Goal: Task Accomplishment & Management: Use online tool/utility

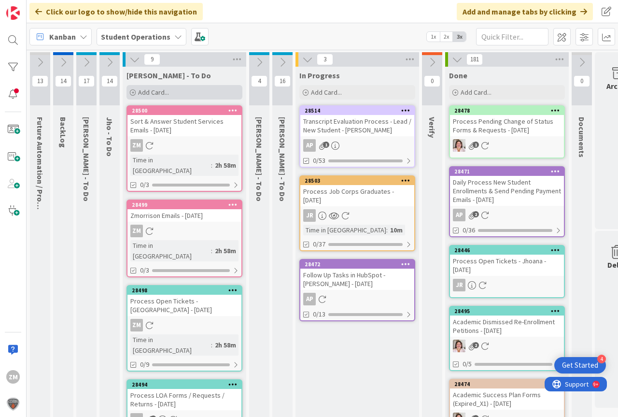
click at [165, 90] on span "Add Card..." at bounding box center [153, 92] width 31 height 9
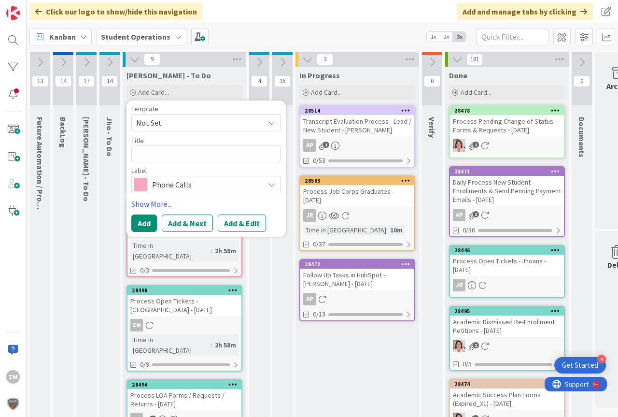
click at [270, 123] on icon at bounding box center [272, 123] width 8 height 8
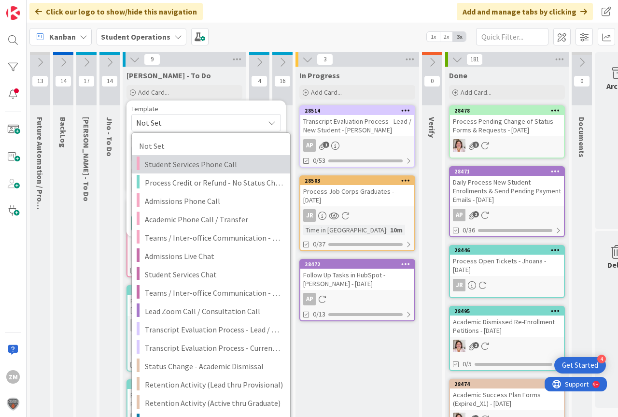
click at [191, 164] on span "Student Services Phone Call" at bounding box center [214, 164] width 138 height 13
type textarea "x"
type textarea "Student Services Phone Call"
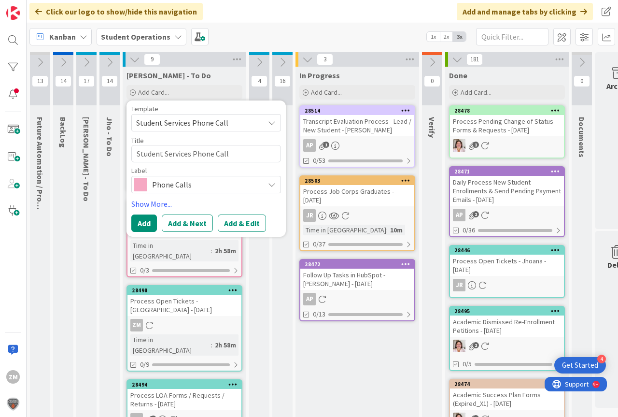
click at [246, 224] on button "Add & Edit" at bounding box center [242, 222] width 48 height 17
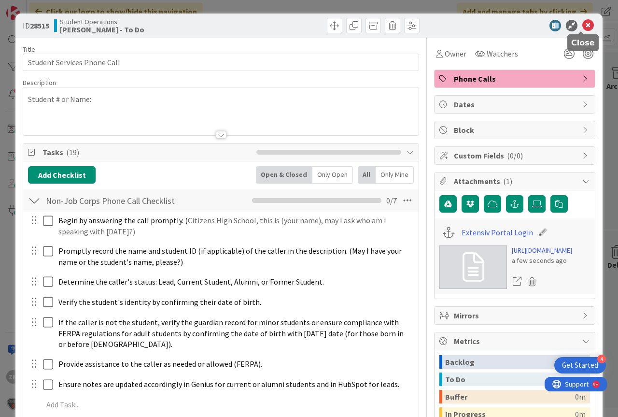
click at [582, 25] on icon at bounding box center [588, 26] width 12 height 12
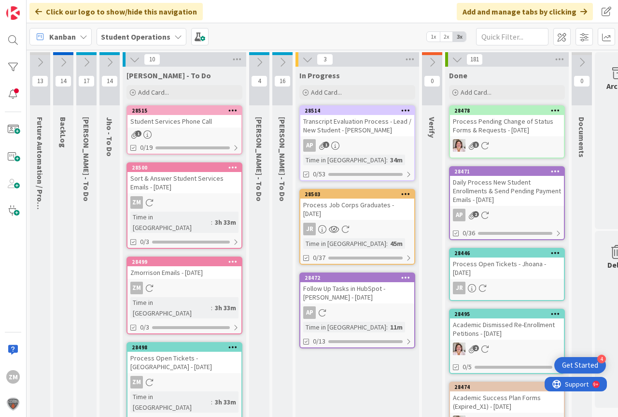
click at [233, 112] on icon at bounding box center [232, 110] width 9 height 7
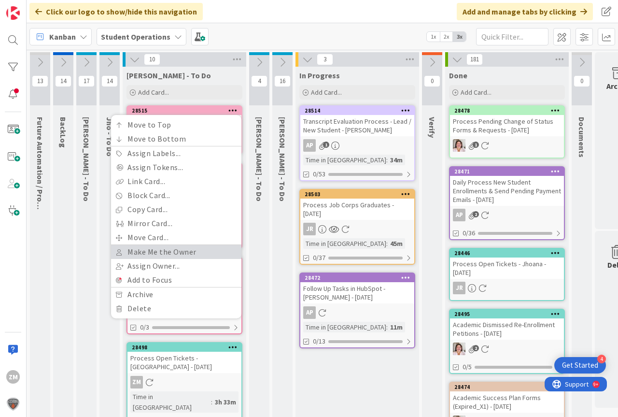
click at [165, 254] on link "Make Me the Owner" at bounding box center [176, 252] width 130 height 14
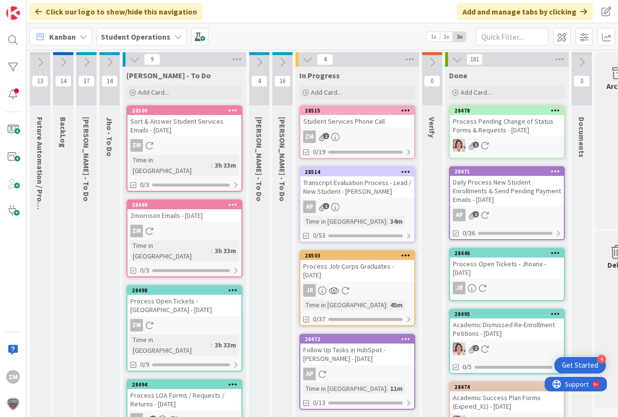
click at [344, 124] on div "Student Services Phone Call" at bounding box center [357, 121] width 114 height 13
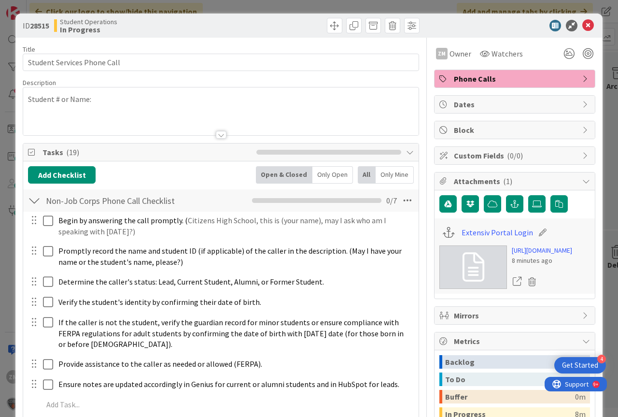
click at [102, 101] on div "Student # or Name:" at bounding box center [220, 111] width 395 height 48
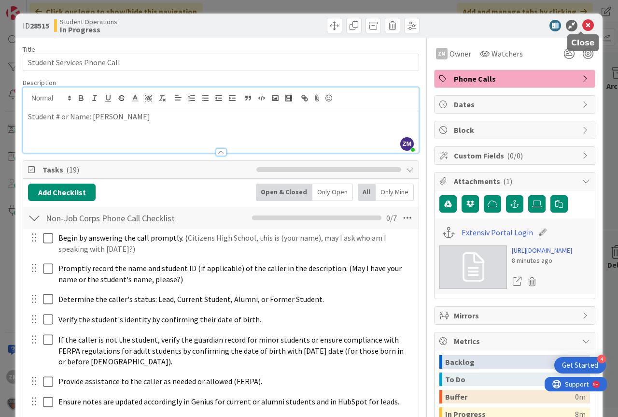
drag, startPoint x: 579, startPoint y: 27, endPoint x: 577, endPoint y: 34, distance: 7.5
click at [582, 27] on icon at bounding box center [588, 26] width 12 height 12
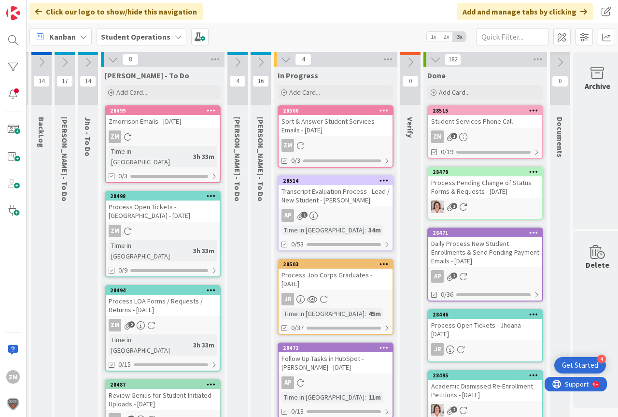
scroll to position [0, 14]
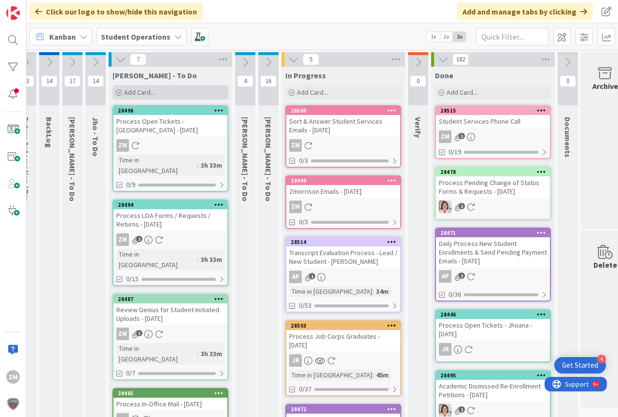
click at [156, 89] on div "Add Card..." at bounding box center [170, 92] width 116 height 14
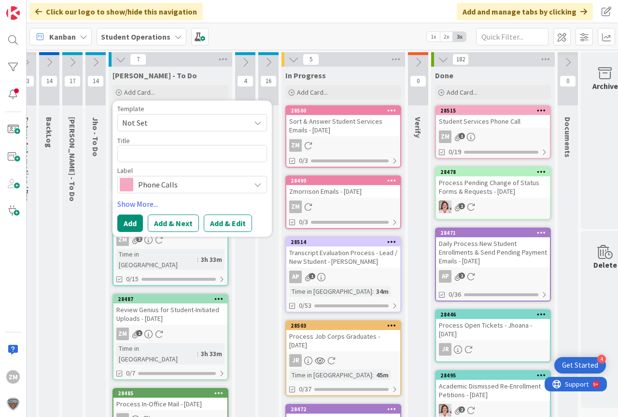
drag, startPoint x: 260, startPoint y: 123, endPoint x: 255, endPoint y: 124, distance: 5.5
click at [260, 123] on icon at bounding box center [258, 123] width 8 height 8
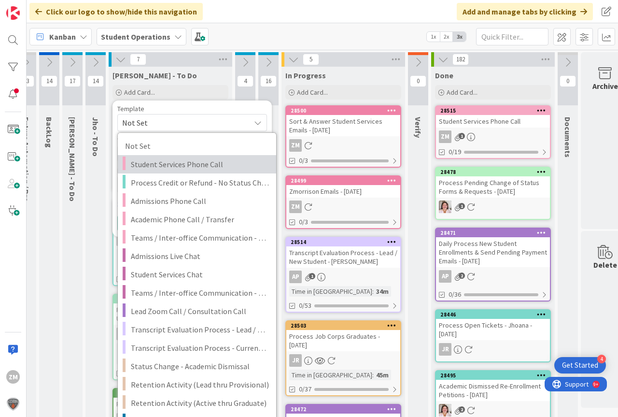
click at [168, 166] on span "Student Services Phone Call" at bounding box center [200, 164] width 138 height 13
type textarea "x"
type textarea "Student Services Phone Call"
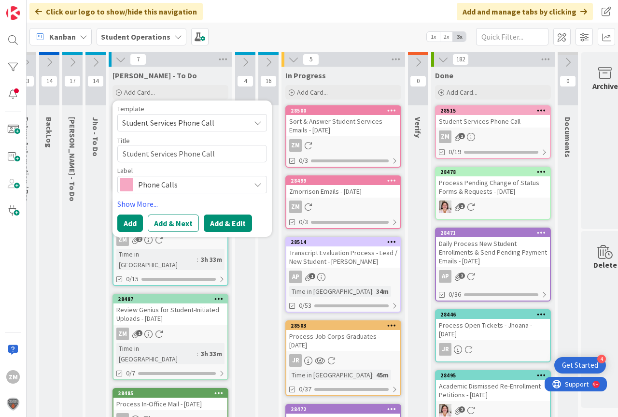
click at [228, 222] on button "Add & Edit" at bounding box center [228, 222] width 48 height 17
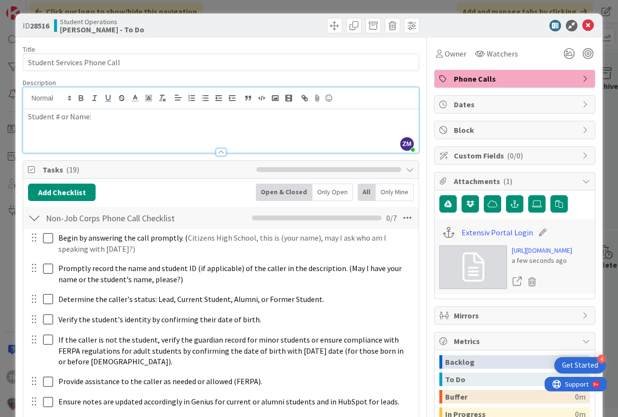
click at [113, 103] on div "ZM [PERSON_NAME] joined 4 m ago Student # or Name:" at bounding box center [220, 119] width 395 height 65
click at [584, 24] on icon at bounding box center [588, 26] width 12 height 12
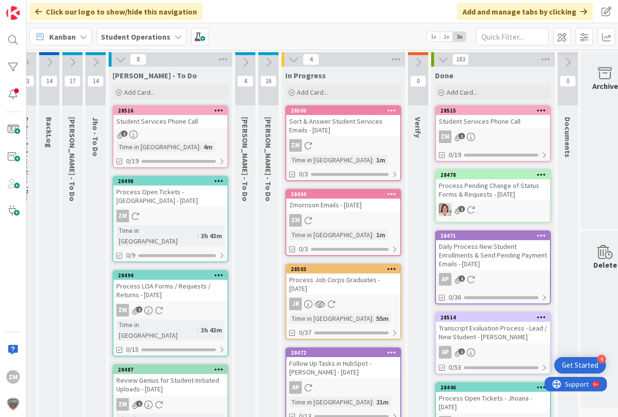
click at [218, 112] on icon at bounding box center [218, 110] width 9 height 7
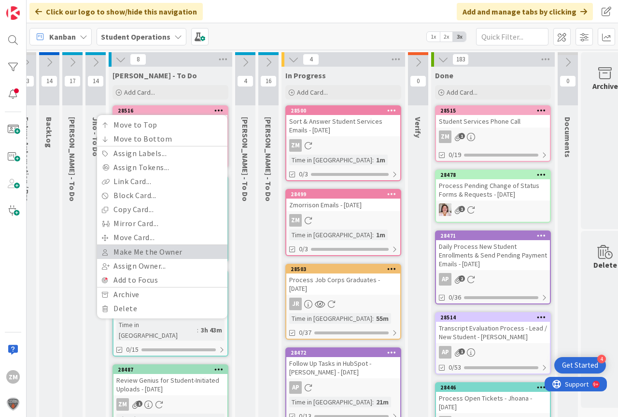
click at [149, 247] on link "Make Me the Owner" at bounding box center [162, 252] width 130 height 14
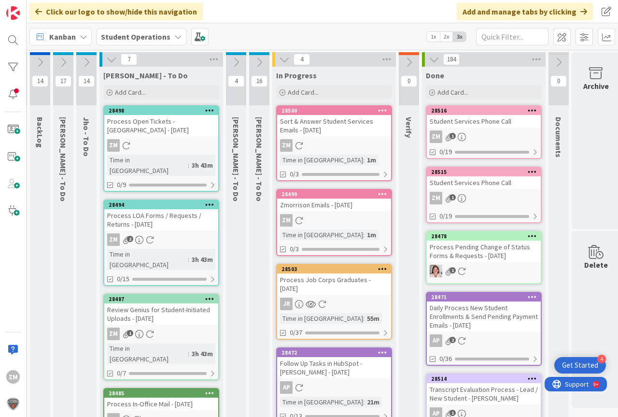
scroll to position [0, 26]
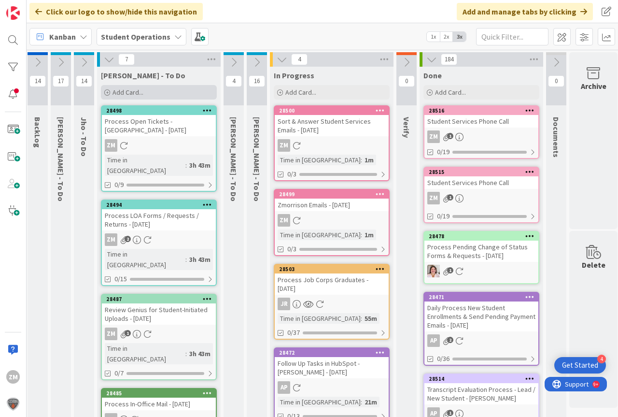
click at [120, 92] on span "Add Card..." at bounding box center [127, 92] width 31 height 9
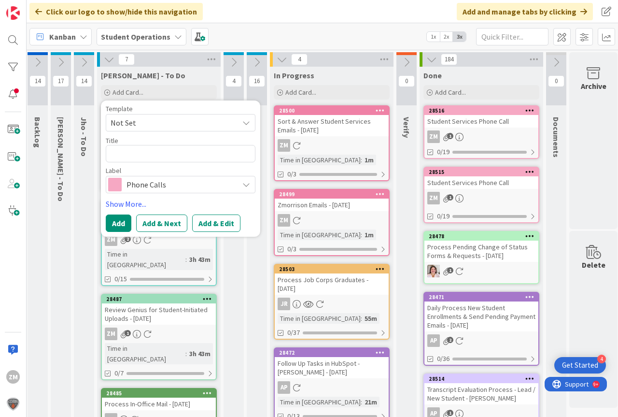
click at [246, 124] on icon at bounding box center [246, 123] width 8 height 8
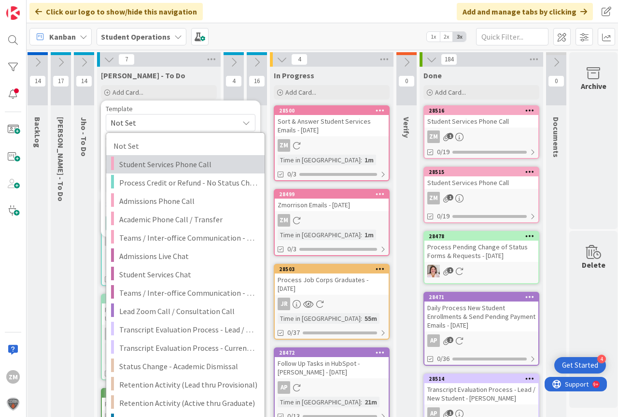
click at [170, 163] on span "Student Services Phone Call" at bounding box center [188, 164] width 138 height 13
type textarea "x"
type textarea "Student Services Phone Call"
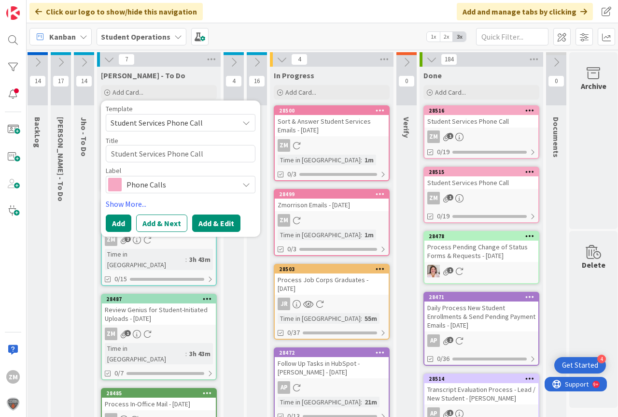
click at [221, 225] on button "Add & Edit" at bounding box center [216, 222] width 48 height 17
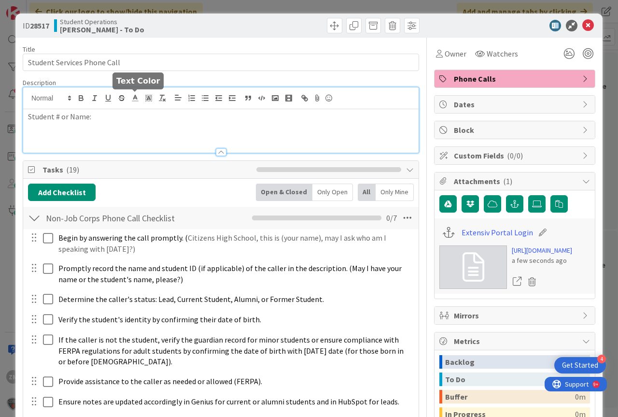
click at [137, 103] on div "Student # or Name:" at bounding box center [220, 119] width 395 height 65
click at [583, 26] on icon at bounding box center [588, 26] width 12 height 12
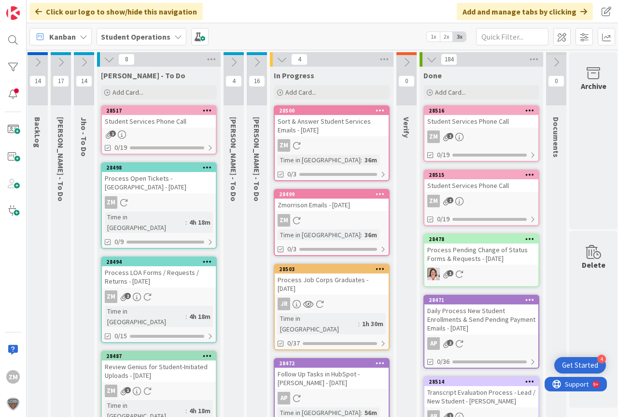
drag, startPoint x: 204, startPoint y: 108, endPoint x: 203, endPoint y: 113, distance: 5.9
click at [205, 108] on icon at bounding box center [207, 110] width 9 height 7
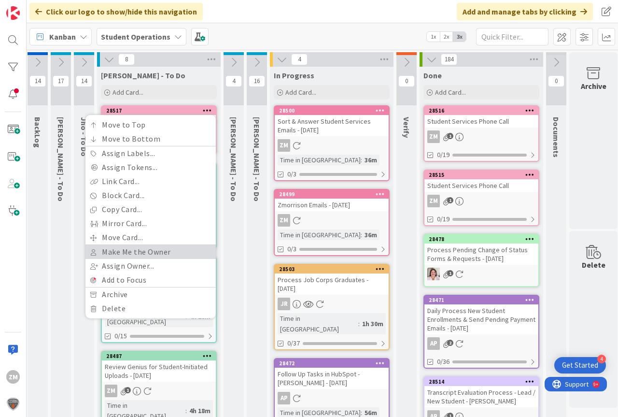
click at [139, 250] on link "Make Me the Owner" at bounding box center [150, 252] width 130 height 14
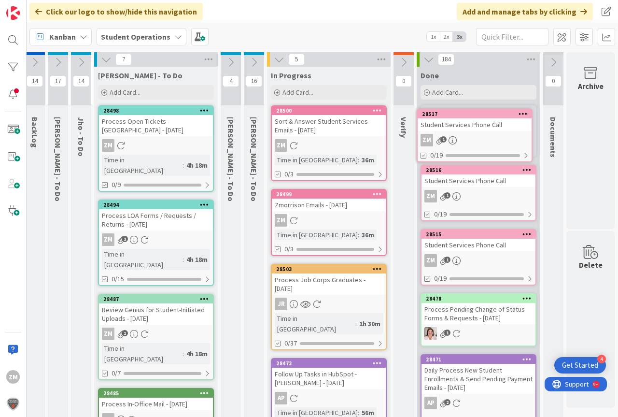
scroll to position [0, 36]
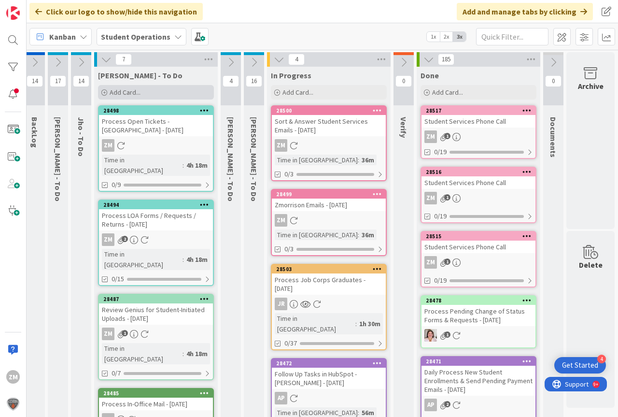
click at [124, 94] on span "Add Card..." at bounding box center [125, 92] width 31 height 9
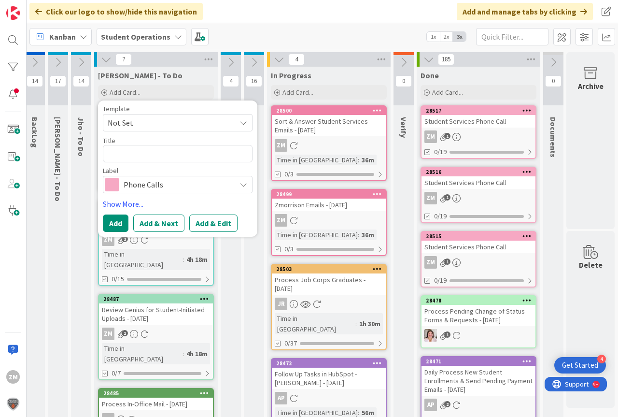
click at [239, 121] on icon at bounding box center [243, 123] width 8 height 8
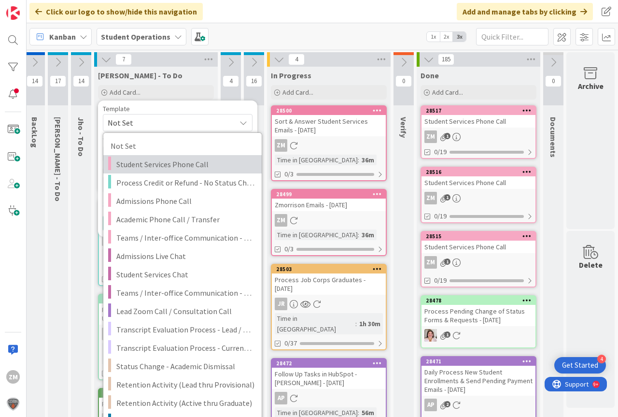
click at [145, 163] on span "Student Services Phone Call" at bounding box center [185, 164] width 138 height 13
type textarea "x"
type textarea "Student Services Phone Call"
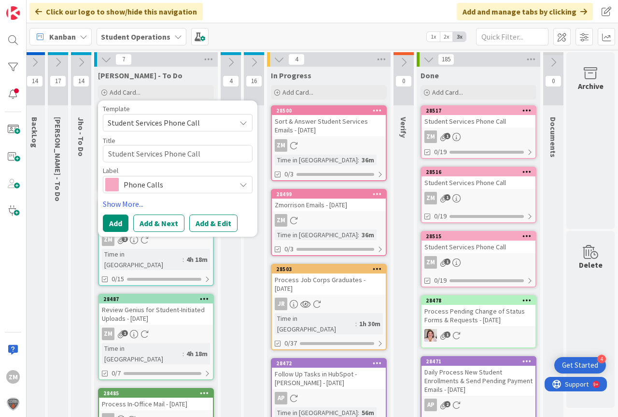
click at [207, 223] on button "Add & Edit" at bounding box center [213, 222] width 48 height 17
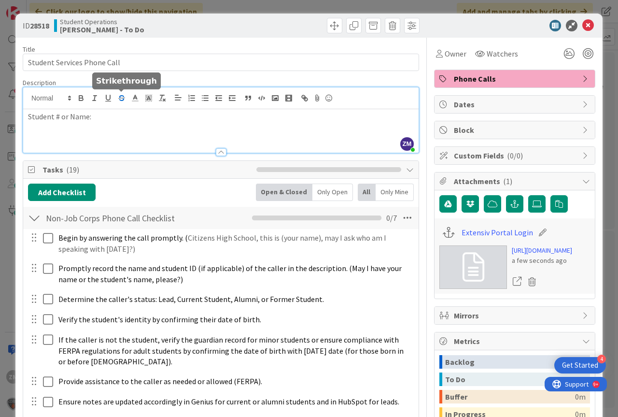
click at [114, 103] on div "ZM [PERSON_NAME] joined 5 m ago Student # or Name:" at bounding box center [220, 119] width 395 height 65
click at [582, 24] on icon at bounding box center [588, 26] width 12 height 12
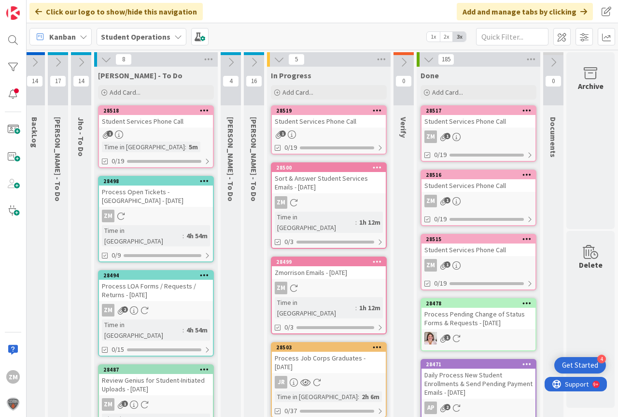
click at [200, 108] on icon at bounding box center [204, 110] width 9 height 7
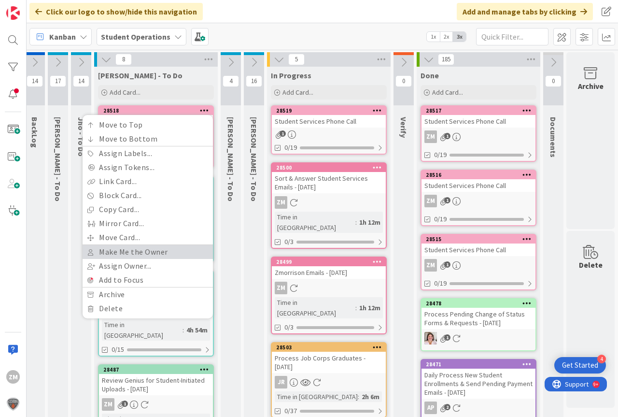
click at [104, 250] on link "Make Me the Owner" at bounding box center [148, 252] width 130 height 14
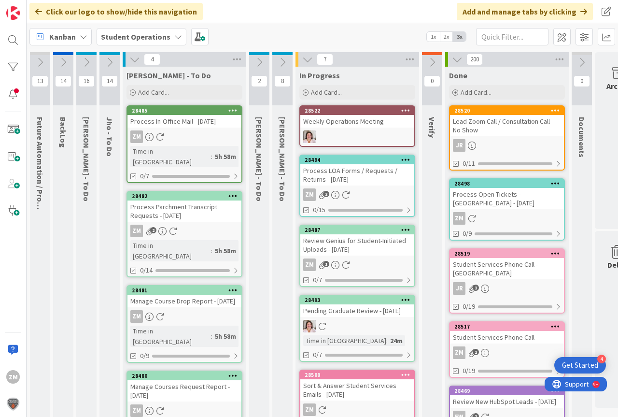
click at [343, 175] on div "Process LOA Forms / Requests / Returns - [DATE]" at bounding box center [357, 174] width 114 height 21
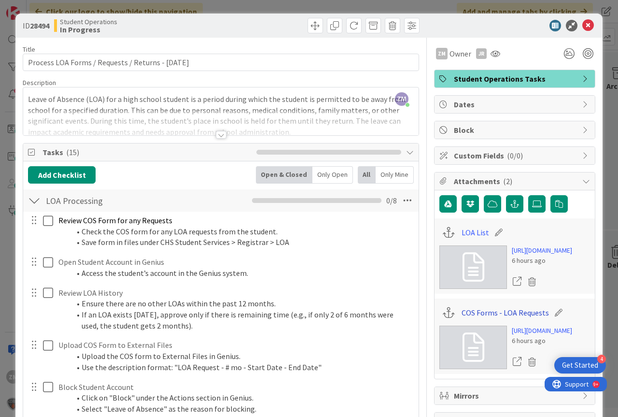
click at [505, 318] on link "COS Forms - LOA Requests" at bounding box center [505, 313] width 87 height 12
click at [464, 231] on link "LOA List" at bounding box center [476, 232] width 28 height 12
click at [582, 25] on icon at bounding box center [588, 26] width 12 height 12
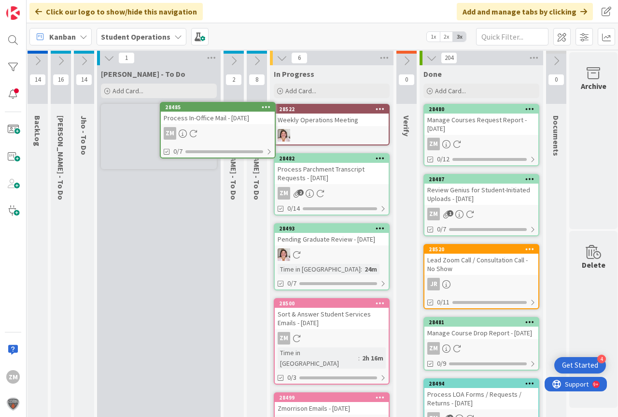
scroll to position [0, 26]
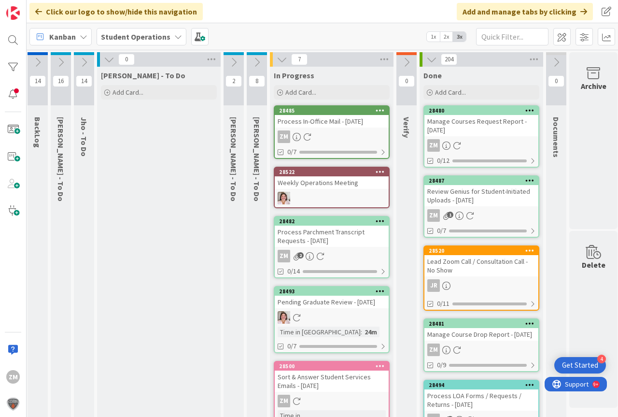
click at [85, 64] on icon at bounding box center [84, 62] width 11 height 11
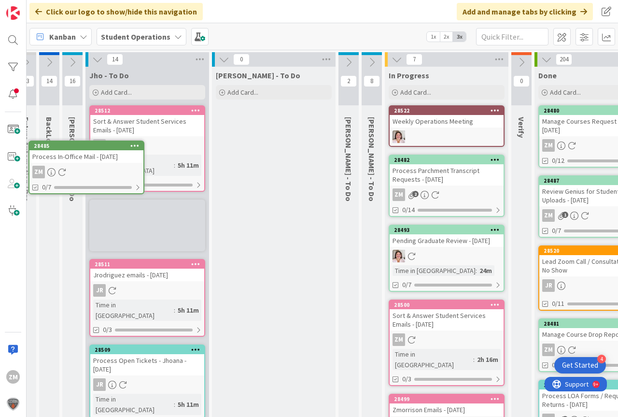
scroll to position [0, 0]
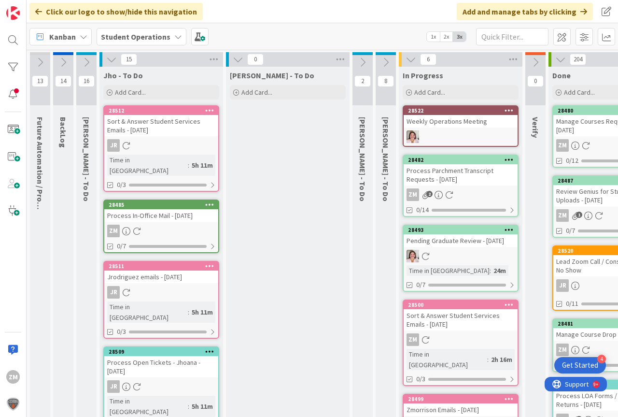
click at [114, 59] on icon at bounding box center [111, 59] width 11 height 11
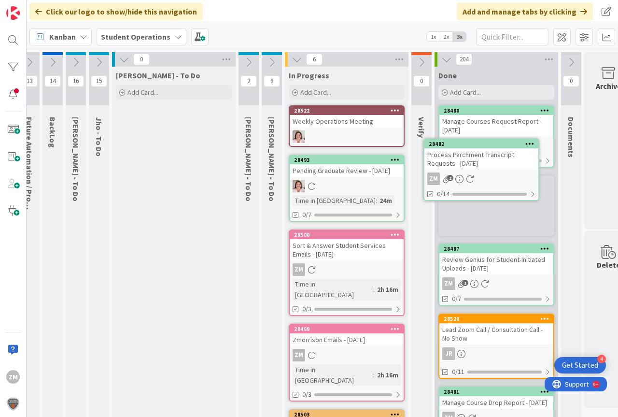
scroll to position [0, 16]
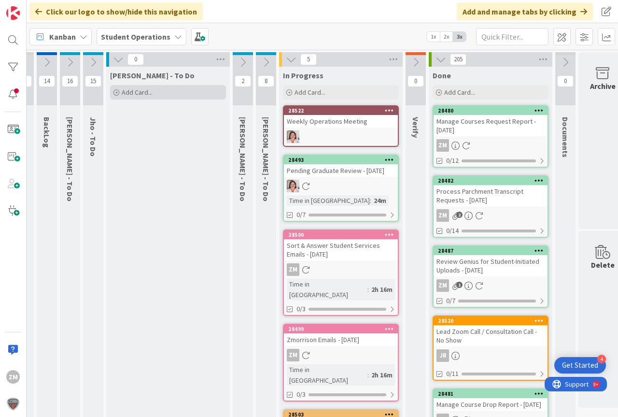
click at [145, 94] on span "Add Card..." at bounding box center [137, 92] width 31 height 9
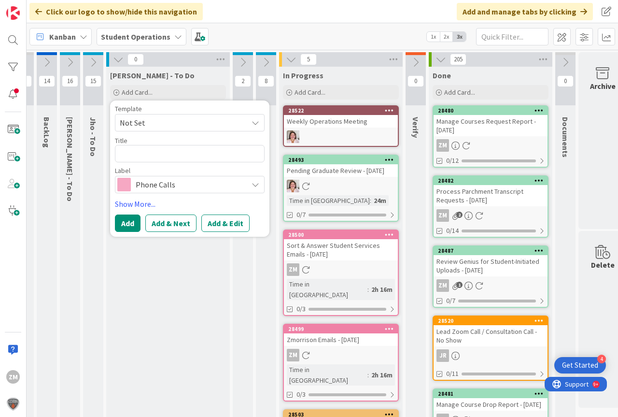
click at [147, 125] on span "Not Set" at bounding box center [180, 122] width 121 height 13
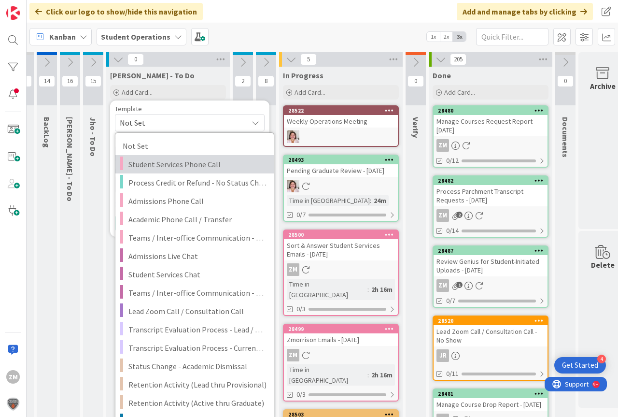
click at [140, 166] on span "Student Services Phone Call" at bounding box center [197, 164] width 138 height 13
type textarea "x"
type textarea "Student Services Phone Call"
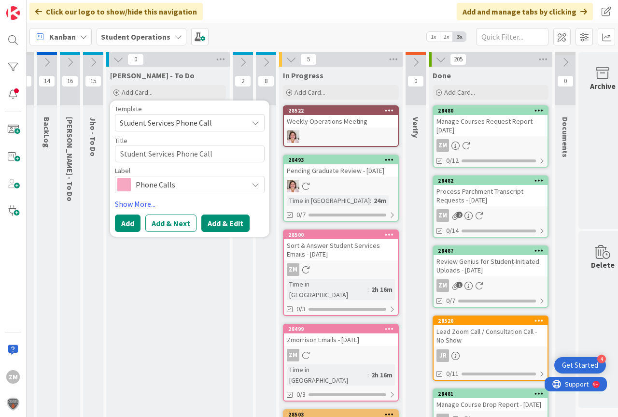
click at [225, 226] on button "Add & Edit" at bounding box center [225, 222] width 48 height 17
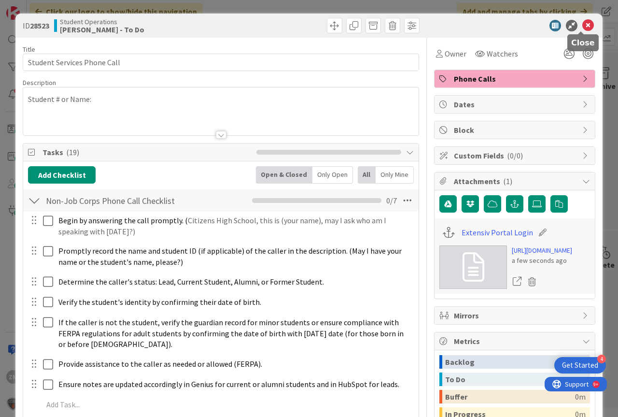
click at [582, 24] on icon at bounding box center [588, 26] width 12 height 12
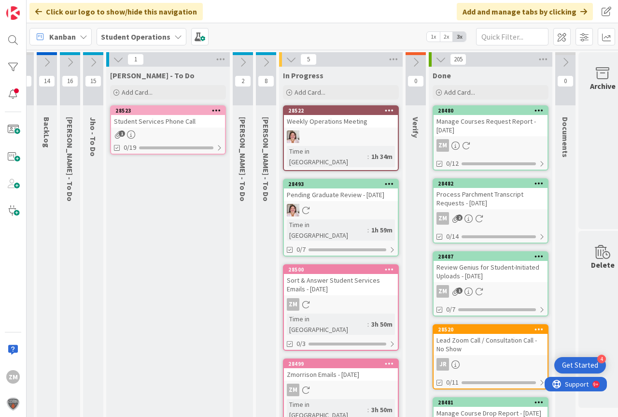
click at [217, 111] on icon at bounding box center [216, 110] width 9 height 7
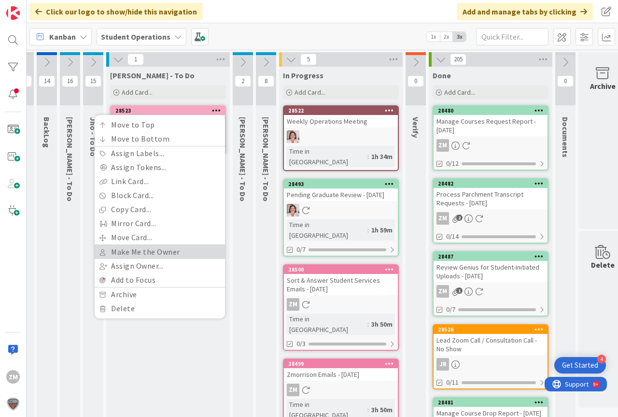
click at [144, 250] on link "Make Me the Owner" at bounding box center [160, 252] width 130 height 14
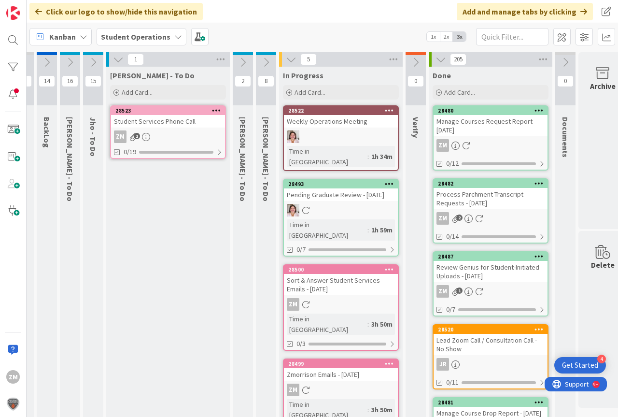
scroll to position [0, 15]
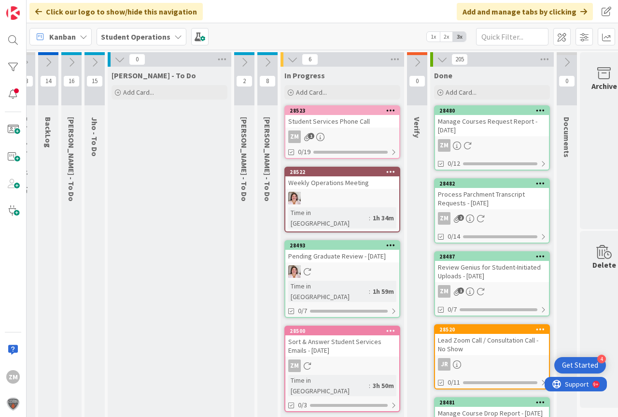
click at [322, 145] on link "28523 Student Services Phone Call ZM 1 0/19" at bounding box center [342, 132] width 116 height 54
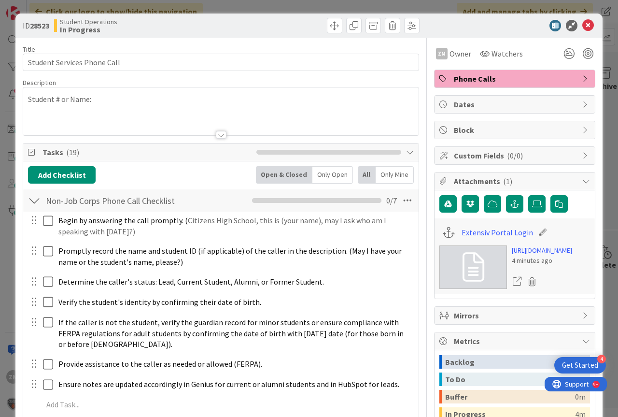
click at [109, 103] on p "Student # or Name:" at bounding box center [221, 99] width 386 height 11
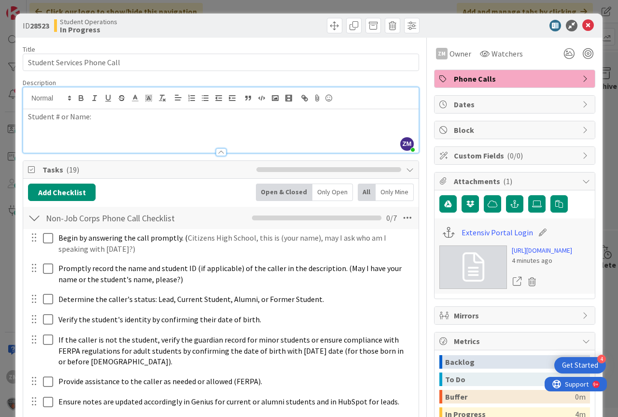
click at [98, 121] on p "Student # or Name:" at bounding box center [221, 116] width 386 height 11
click at [585, 27] on icon at bounding box center [588, 26] width 12 height 12
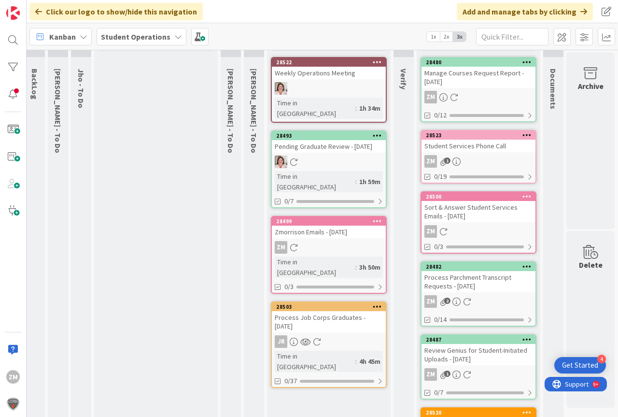
scroll to position [48, 36]
